Goal: Communication & Community: Ask a question

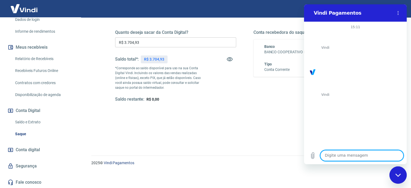
scroll to position [836, 0]
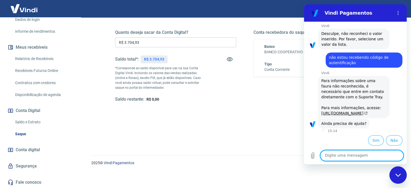
click at [131, 150] on div "2025 © Vindi Pagamentos" at bounding box center [245, 160] width 320 height 23
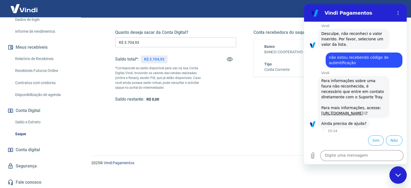
click at [206, 108] on div "Quanto deseja sacar da Conta Digital? R$ 3.704,93 ​ Saldo total*: R$ 3.704,93 *…" at bounding box center [244, 71] width 259 height 108
click at [19, 134] on link "Saque" at bounding box center [43, 133] width 61 height 11
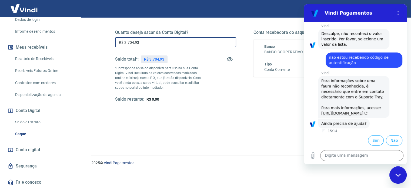
click at [160, 42] on input "R$ 3.704,93" at bounding box center [175, 42] width 121 height 10
click at [312, 138] on ul "Sim Não" at bounding box center [356, 139] width 94 height 12
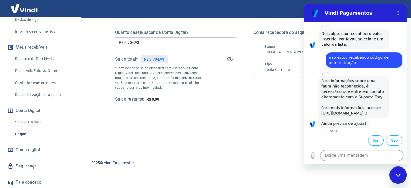
click at [399, 177] on div "Fechar janela de mensagens" at bounding box center [398, 175] width 16 height 16
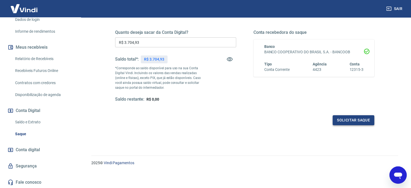
click at [354, 117] on button "Solicitar saque" at bounding box center [354, 120] width 42 height 10
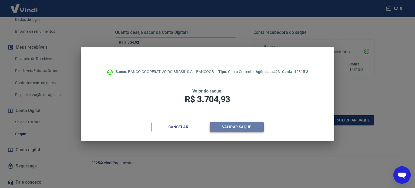
click at [231, 127] on button "Validar saque" at bounding box center [237, 127] width 54 height 10
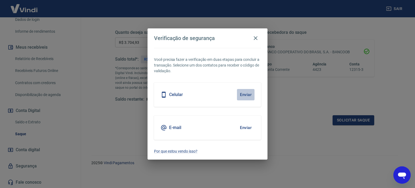
click at [244, 95] on button "Enviar" at bounding box center [246, 94] width 18 height 11
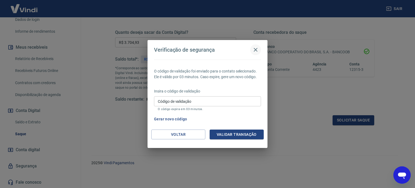
click at [253, 48] on icon "button" at bounding box center [256, 50] width 6 height 6
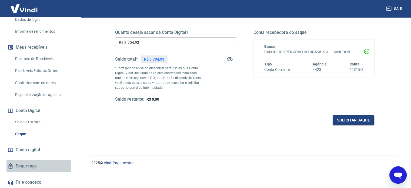
click at [29, 167] on link "Segurança" at bounding box center [40, 166] width 68 height 12
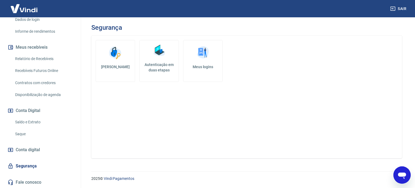
click at [165, 59] on link "Autenticação em duas etapas" at bounding box center [159, 61] width 39 height 42
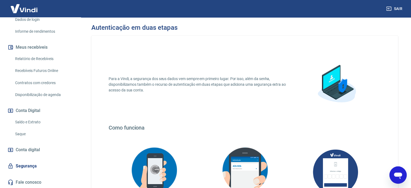
scroll to position [105, 0]
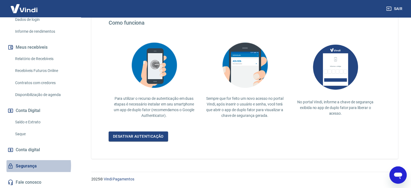
click at [24, 165] on link "Segurança" at bounding box center [40, 166] width 68 height 12
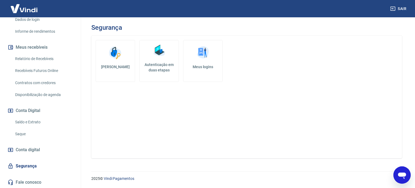
click at [120, 60] on img at bounding box center [115, 53] width 16 height 16
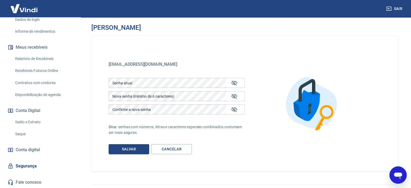
click at [224, 49] on div "[EMAIL_ADDRESS][DOMAIN_NAME] [EMAIL_ADDRESS][DOMAIN_NAME] Senha atual Senha atu…" at bounding box center [244, 104] width 307 height 136
click at [185, 148] on link "Cancelar" at bounding box center [171, 149] width 41 height 10
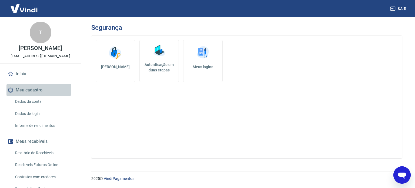
click at [32, 88] on button "Meu cadastro" at bounding box center [40, 90] width 68 height 12
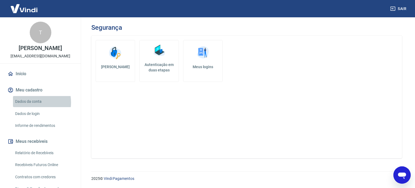
click at [28, 102] on link "Dados da conta" at bounding box center [43, 101] width 61 height 11
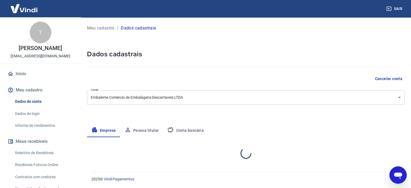
select select "SP"
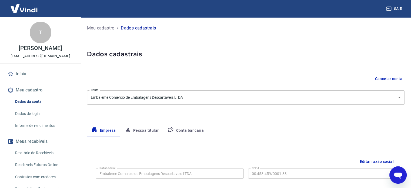
click at [135, 131] on button "Pessoa titular" at bounding box center [141, 130] width 43 height 13
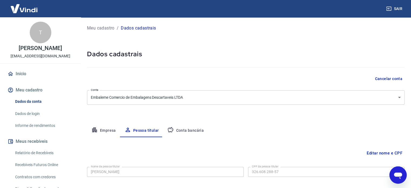
scroll to position [28, 0]
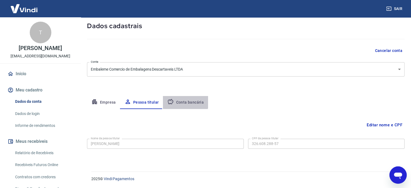
click at [177, 102] on button "Conta bancária" at bounding box center [185, 102] width 45 height 13
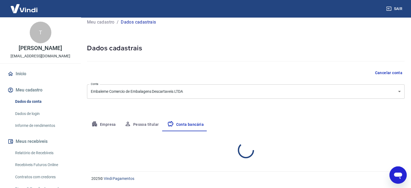
select select "1"
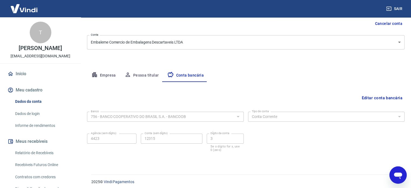
scroll to position [58, 0]
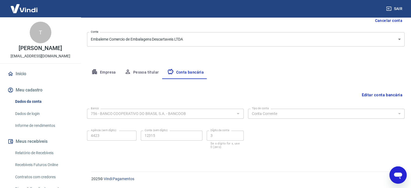
click at [27, 114] on link "Dados de login" at bounding box center [43, 113] width 61 height 11
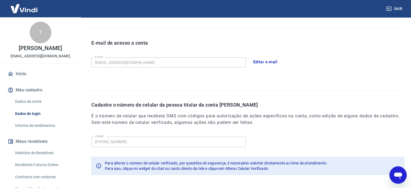
scroll to position [158, 0]
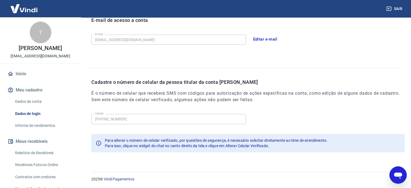
click at [400, 169] on div "Abrir janela de mensagens" at bounding box center [398, 175] width 16 height 16
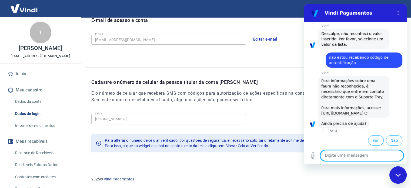
click at [344, 155] on textarea at bounding box center [361, 155] width 83 height 11
click at [371, 138] on button "Sim" at bounding box center [376, 140] width 16 height 10
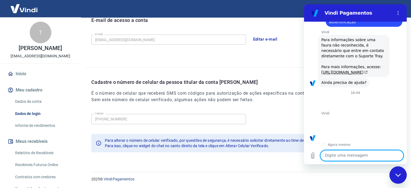
scroll to position [984, 0]
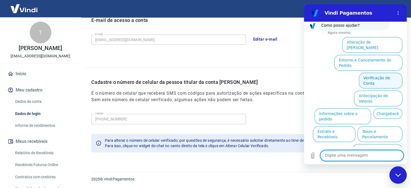
click at [379, 73] on button "Verificação de Conta" at bounding box center [381, 81] width 44 height 16
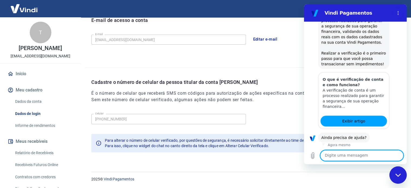
scroll to position [1038, 0]
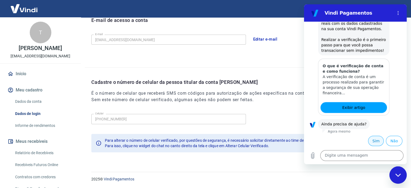
click at [370, 139] on button "Sim" at bounding box center [376, 141] width 16 height 10
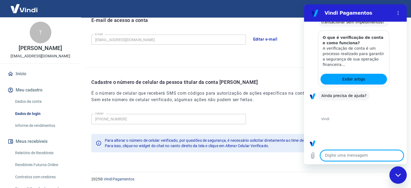
scroll to position [1178, 0]
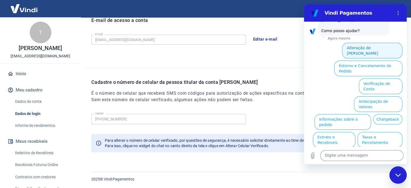
click at [365, 44] on button "Alteração de [PERSON_NAME]" at bounding box center [372, 51] width 60 height 16
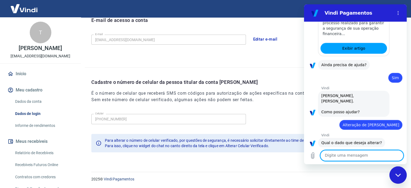
scroll to position [1147, 0]
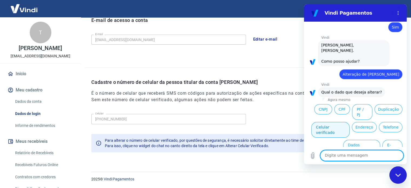
click at [350, 122] on button "Celular verificado" at bounding box center [331, 130] width 38 height 16
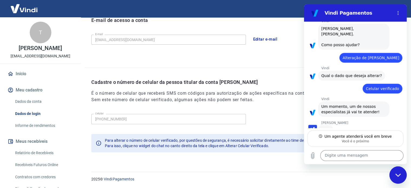
scroll to position [1163, 0]
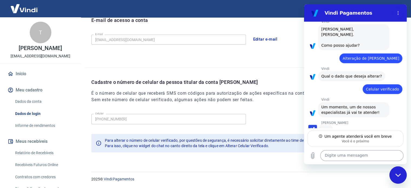
click at [365, 152] on textarea at bounding box center [361, 155] width 83 height 11
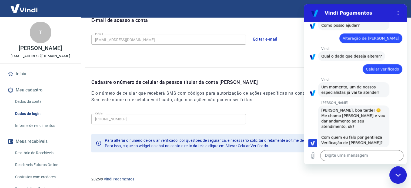
scroll to position [1184, 0]
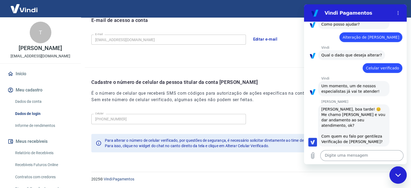
click at [356, 155] on textarea at bounding box center [361, 155] width 83 height 11
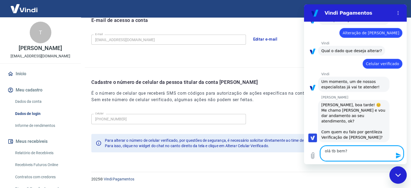
scroll to position [1194, 0]
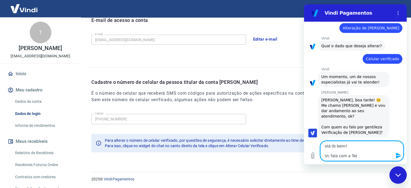
type textarea "olá tb bem? Vc fala com a Tati"
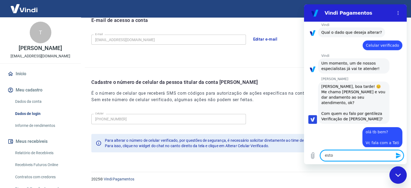
scroll to position [1208, 0]
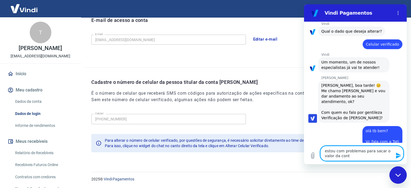
type textarea "estou com problemas para sacar o valor da conta"
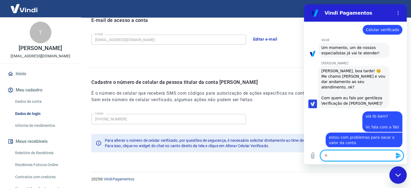
scroll to position [1224, 0]
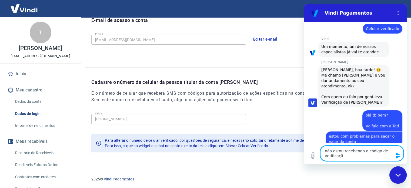
type textarea "não estou recebendo o código de verificação"
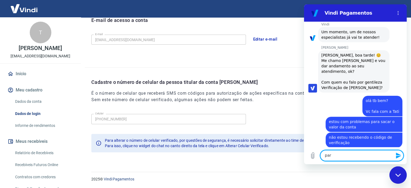
scroll to position [1240, 0]
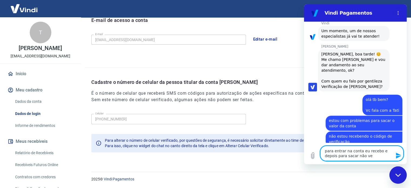
type textarea "para entrar na conta eu recebo e depois para sacar não vem"
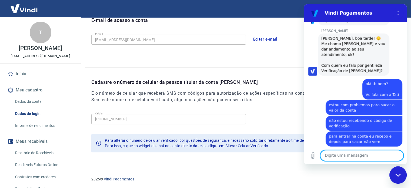
scroll to position [1322, 0]
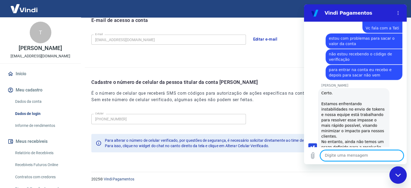
type textarea "m"
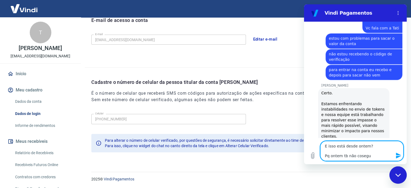
type textarea "E isso está desde ontem? Pq ontem tb não cosegui"
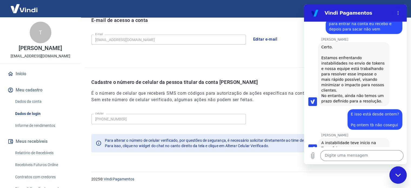
scroll to position [1369, 0]
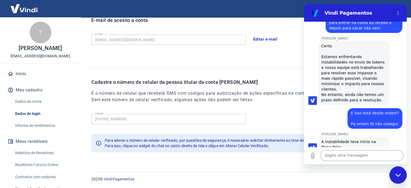
click at [341, 151] on textarea at bounding box center [361, 155] width 83 height 11
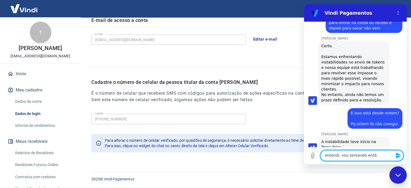
type textarea "entendi, vou tentando então"
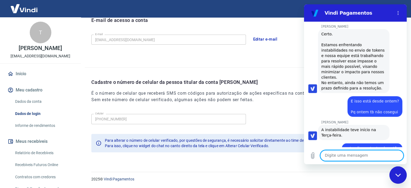
scroll to position [1382, 0]
